Goal: Information Seeking & Learning: Stay updated

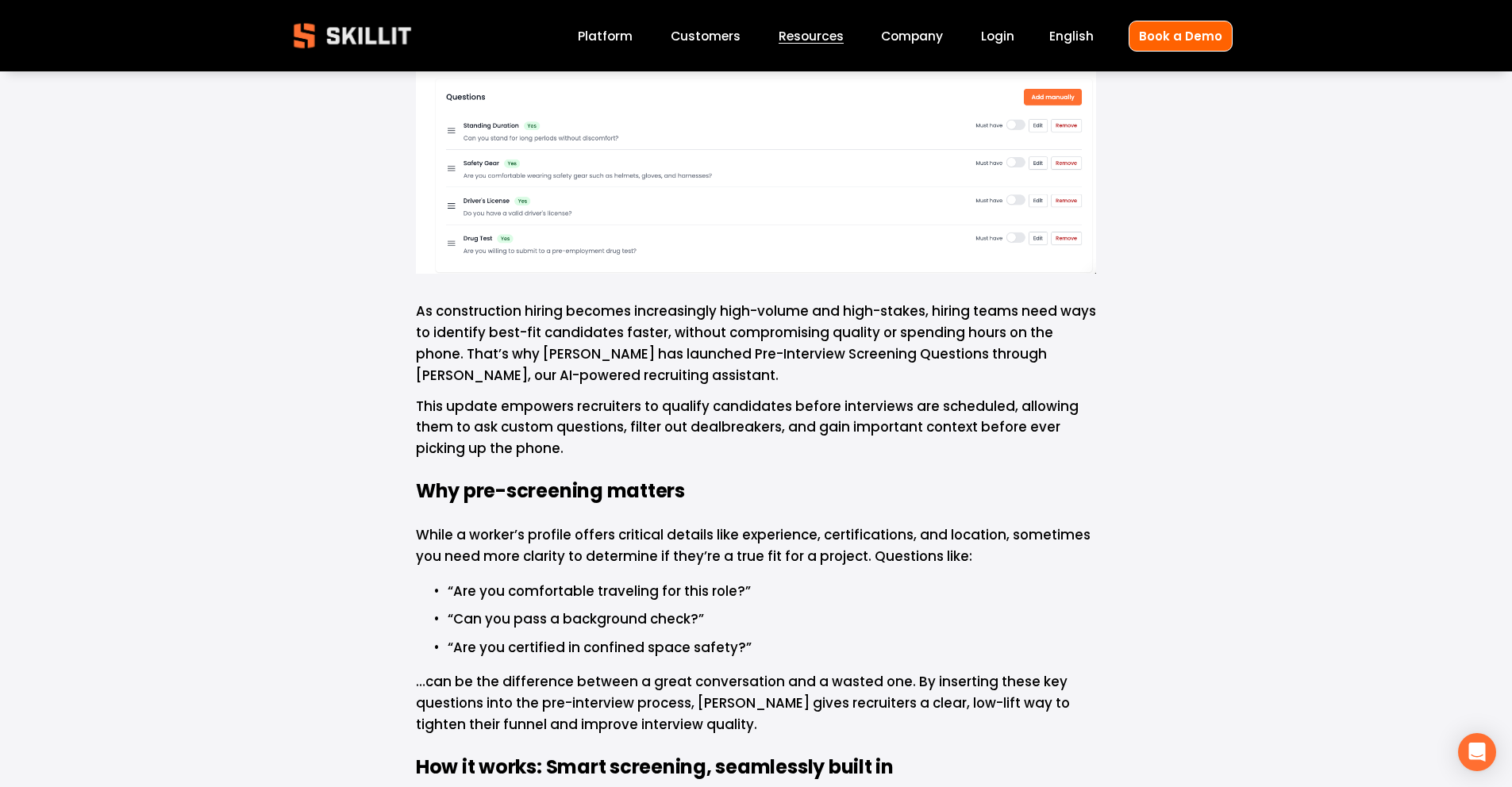
scroll to position [573, 0]
